Goal: Navigation & Orientation: Find specific page/section

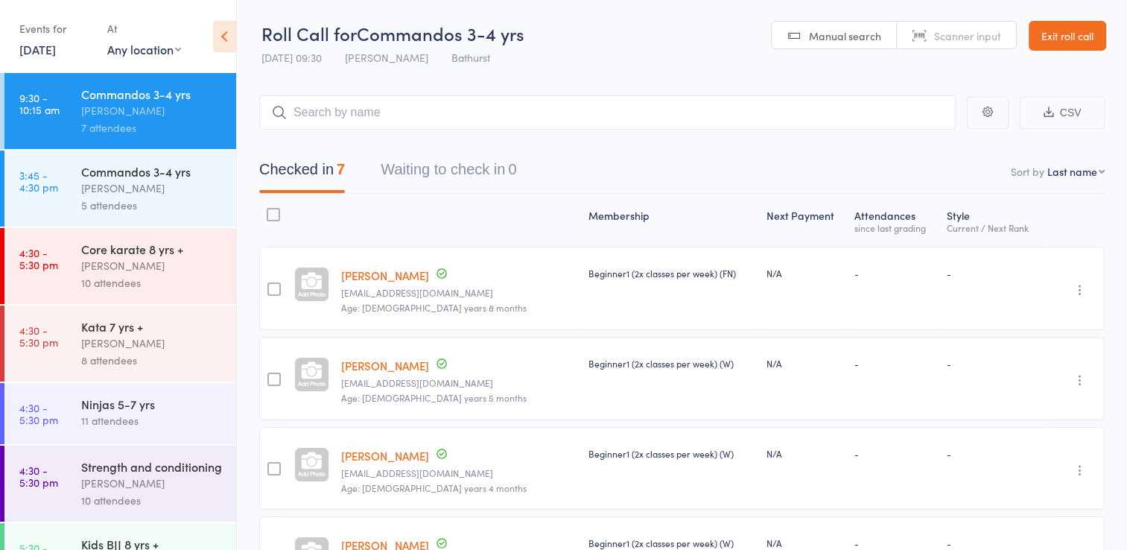
click at [1045, 31] on link "Exit roll call" at bounding box center [1067, 36] width 77 height 30
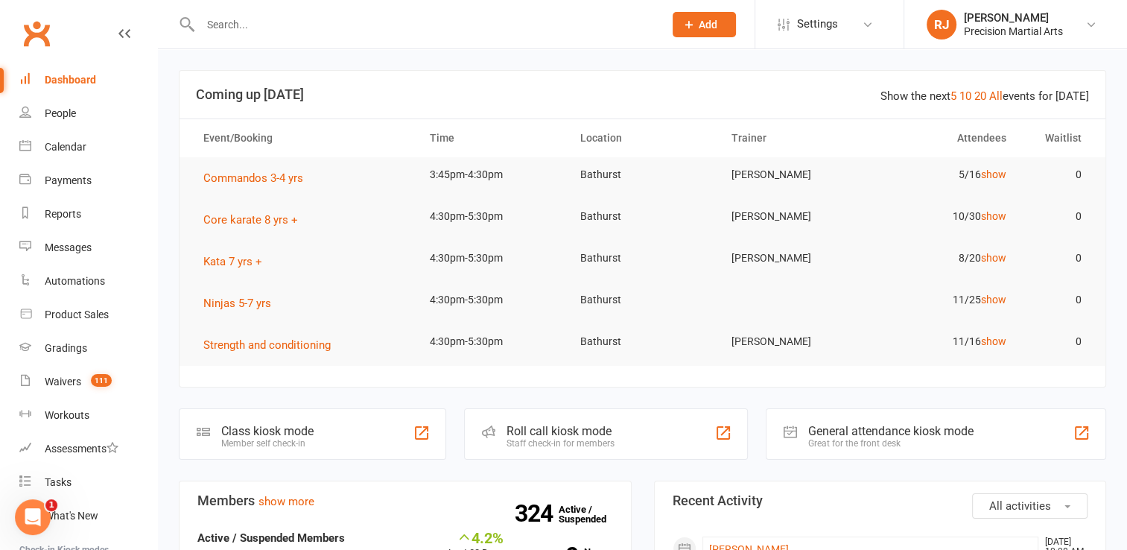
click at [51, 177] on div "Payments" at bounding box center [68, 180] width 47 height 12
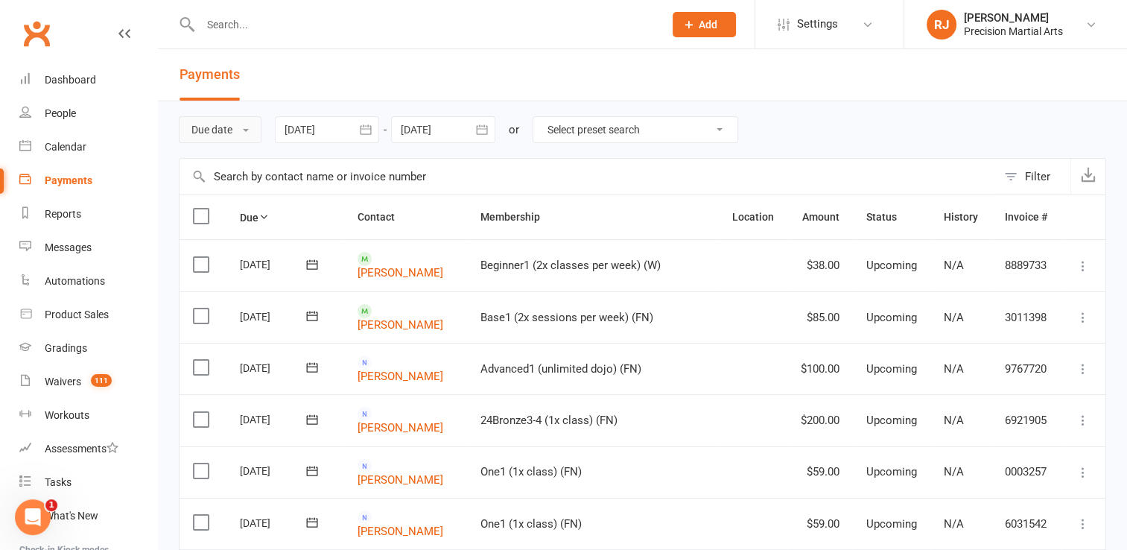
click at [235, 118] on button "Due date" at bounding box center [220, 129] width 83 height 27
click at [238, 218] on link "Date failed" at bounding box center [254, 223] width 148 height 30
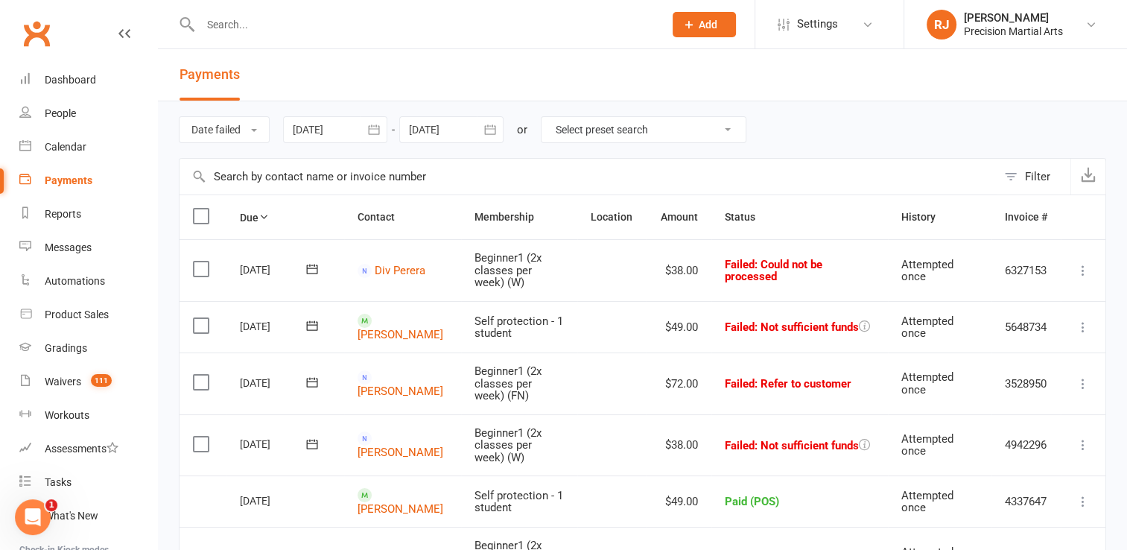
click at [858, 148] on div "Date failed Due date Date paid Date failed Date settled [DATE] [DATE] Sun Mon T…" at bounding box center [643, 129] width 928 height 57
click at [390, 328] on link "[PERSON_NAME]" at bounding box center [401, 334] width 86 height 13
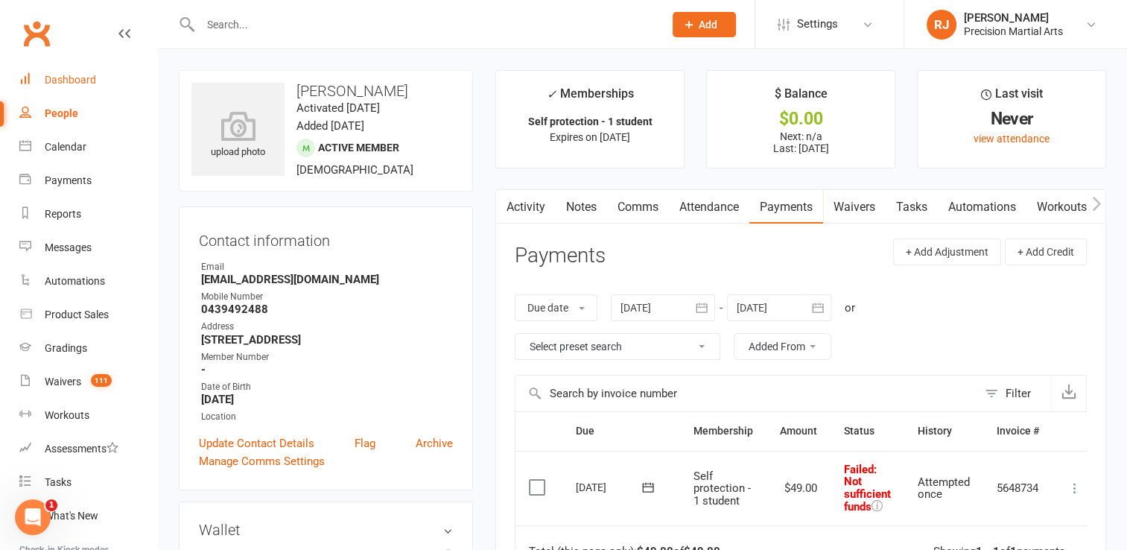
click at [83, 80] on div "Dashboard" at bounding box center [70, 80] width 51 height 12
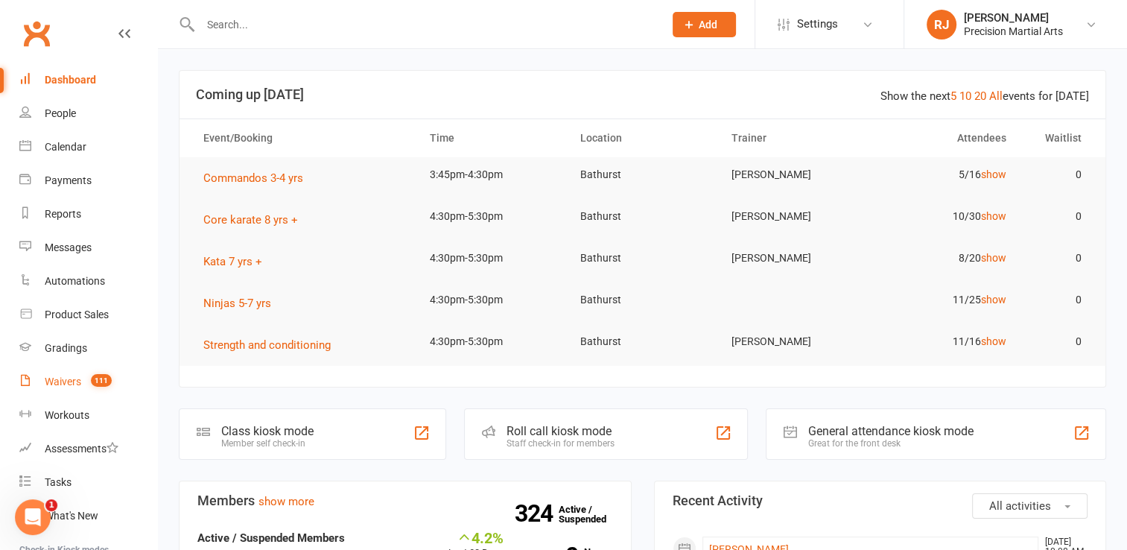
click at [86, 389] on link "Waivers 111" at bounding box center [88, 382] width 138 height 34
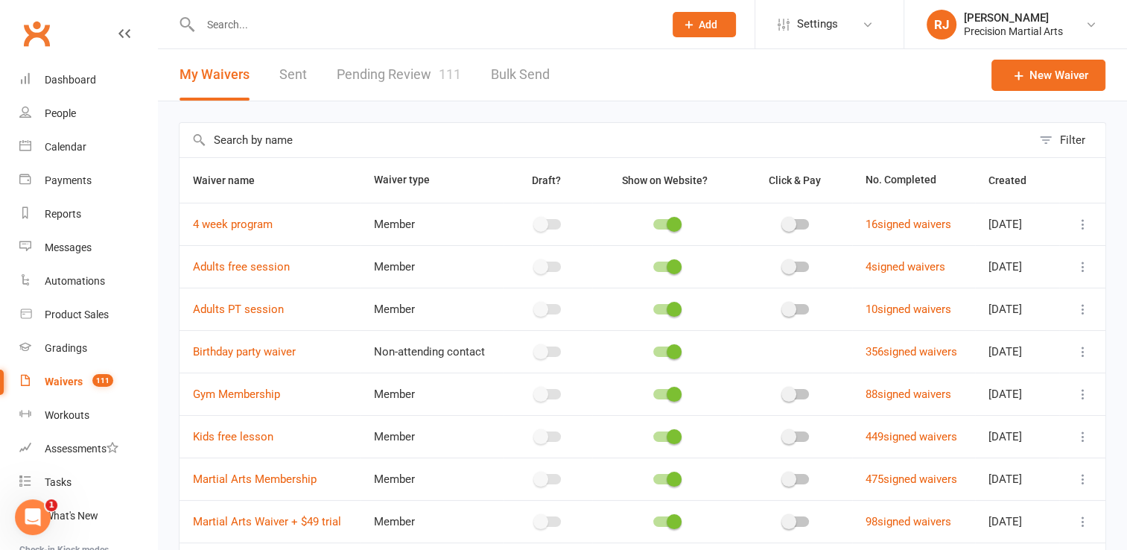
click at [381, 82] on link "Pending Review 111" at bounding box center [399, 74] width 124 height 51
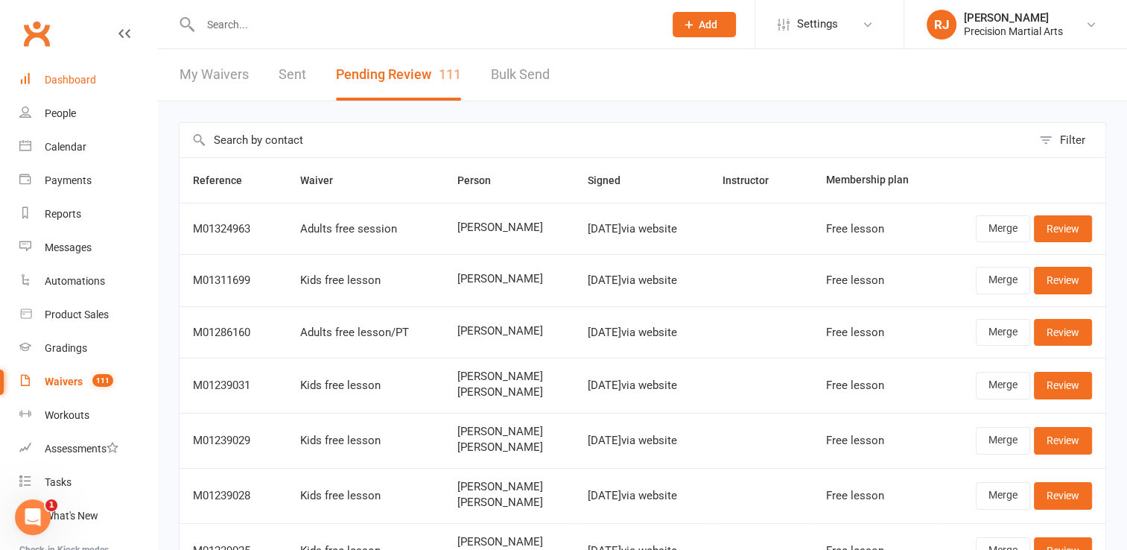
click at [115, 68] on link "Dashboard" at bounding box center [88, 80] width 138 height 34
